Goal: Information Seeking & Learning: Compare options

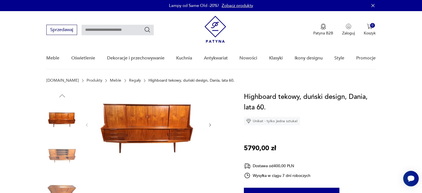
click at [61, 147] on img at bounding box center [62, 154] width 32 height 32
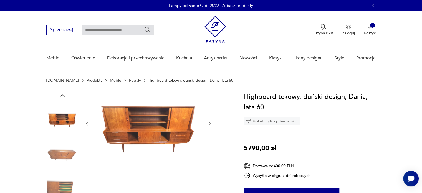
click at [209, 122] on icon "button" at bounding box center [210, 123] width 2 height 3
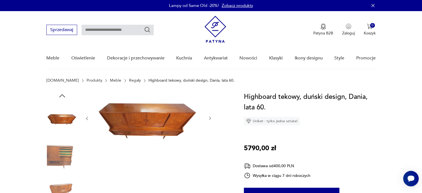
click at [209, 122] on div at bounding box center [148, 117] width 127 height 53
click at [211, 116] on icon "button" at bounding box center [210, 118] width 5 height 5
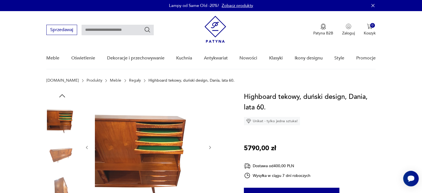
click at [209, 144] on div at bounding box center [148, 146] width 127 height 111
click at [208, 146] on icon "button" at bounding box center [210, 147] width 5 height 5
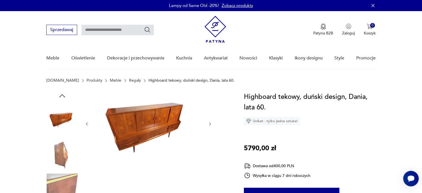
click at [211, 123] on icon "button" at bounding box center [210, 123] width 5 height 5
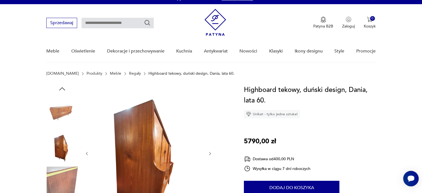
scroll to position [55, 0]
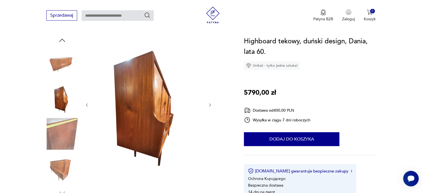
click at [210, 103] on icon "button" at bounding box center [210, 105] width 5 height 5
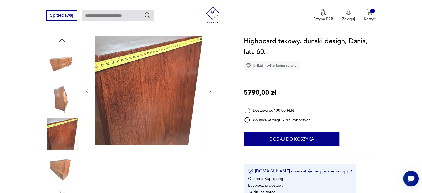
click at [209, 89] on icon "button" at bounding box center [210, 91] width 5 height 5
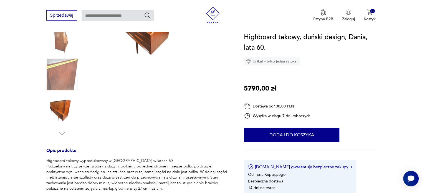
scroll to position [139, 0]
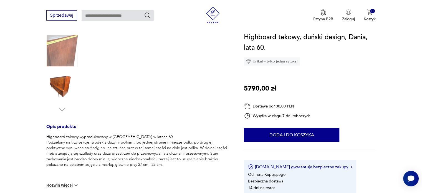
click at [55, 44] on img at bounding box center [62, 51] width 32 height 32
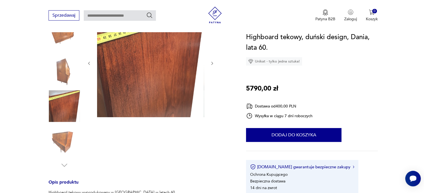
scroll to position [55, 0]
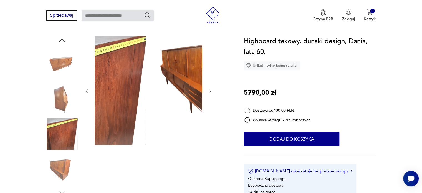
click at [99, 70] on img at bounding box center [92, 90] width 107 height 109
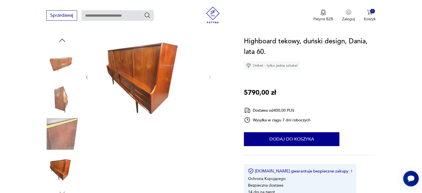
click at [175, 46] on img at bounding box center [148, 76] width 107 height 81
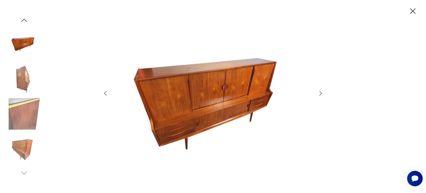
click at [28, 103] on img at bounding box center [24, 114] width 32 height 32
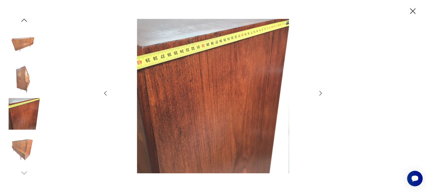
click at [320, 90] on icon "button" at bounding box center [320, 93] width 7 height 7
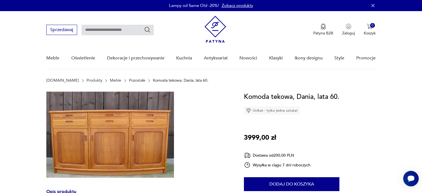
click at [101, 139] on img at bounding box center [109, 134] width 127 height 86
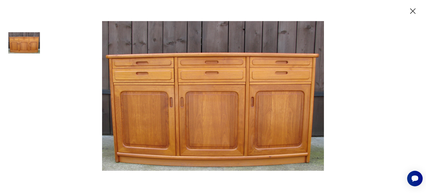
click at [414, 9] on icon "button" at bounding box center [413, 11] width 10 height 10
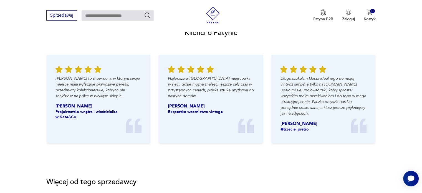
scroll to position [610, 0]
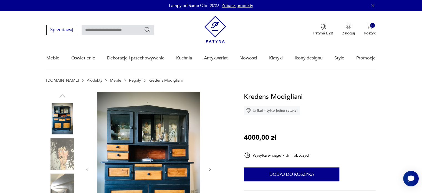
click at [150, 138] on img at bounding box center [148, 168] width 107 height 154
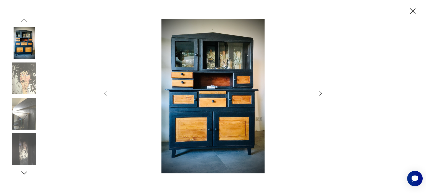
click at [207, 65] on img at bounding box center [212, 96] width 197 height 154
click at [320, 91] on icon "button" at bounding box center [320, 93] width 7 height 7
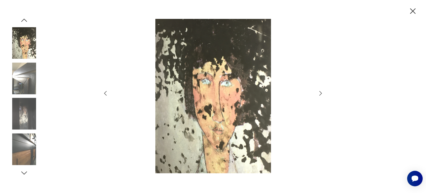
click at [320, 91] on icon "button" at bounding box center [320, 93] width 7 height 7
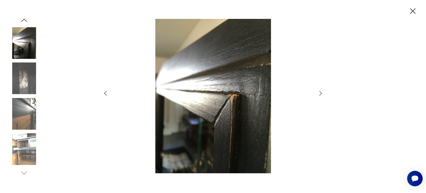
click at [320, 91] on icon "button" at bounding box center [320, 93] width 7 height 7
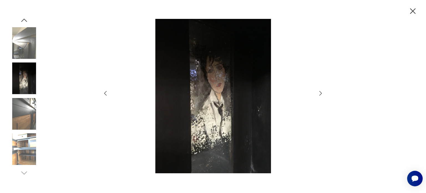
click at [320, 91] on icon "button" at bounding box center [320, 93] width 7 height 7
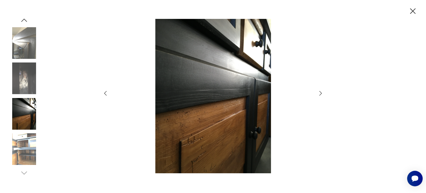
click at [320, 91] on icon "button" at bounding box center [320, 93] width 7 height 7
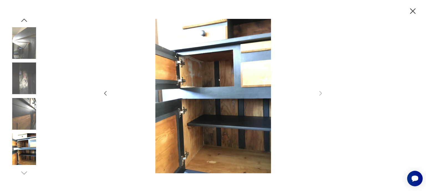
click at [316, 91] on div at bounding box center [213, 96] width 222 height 155
click at [415, 8] on icon "button" at bounding box center [413, 11] width 10 height 10
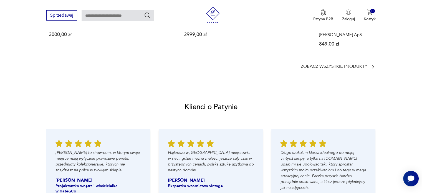
scroll to position [499, 0]
